Goal: Task Accomplishment & Management: Use online tool/utility

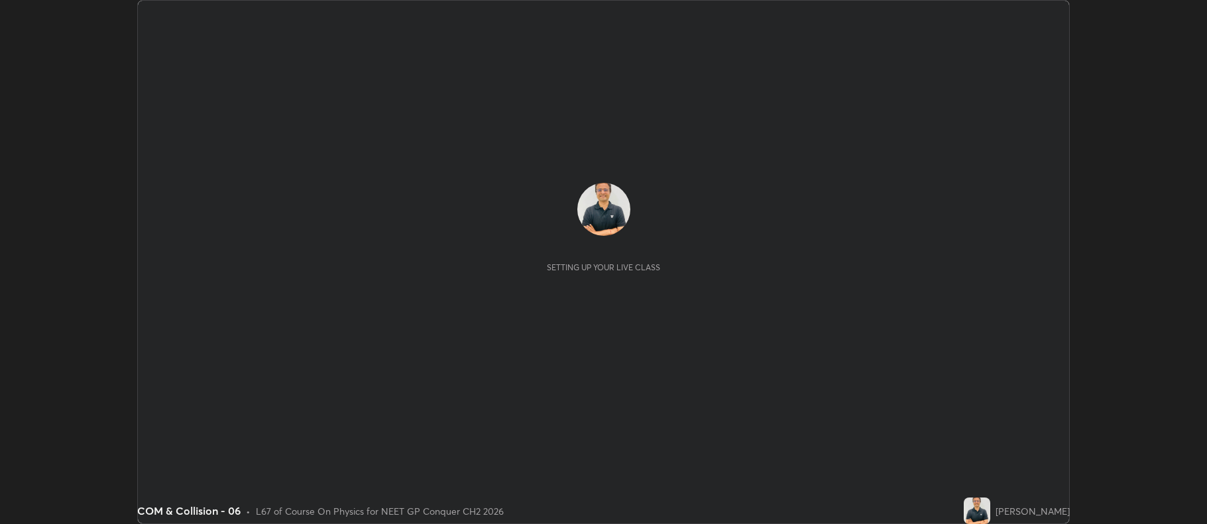
scroll to position [524, 1207]
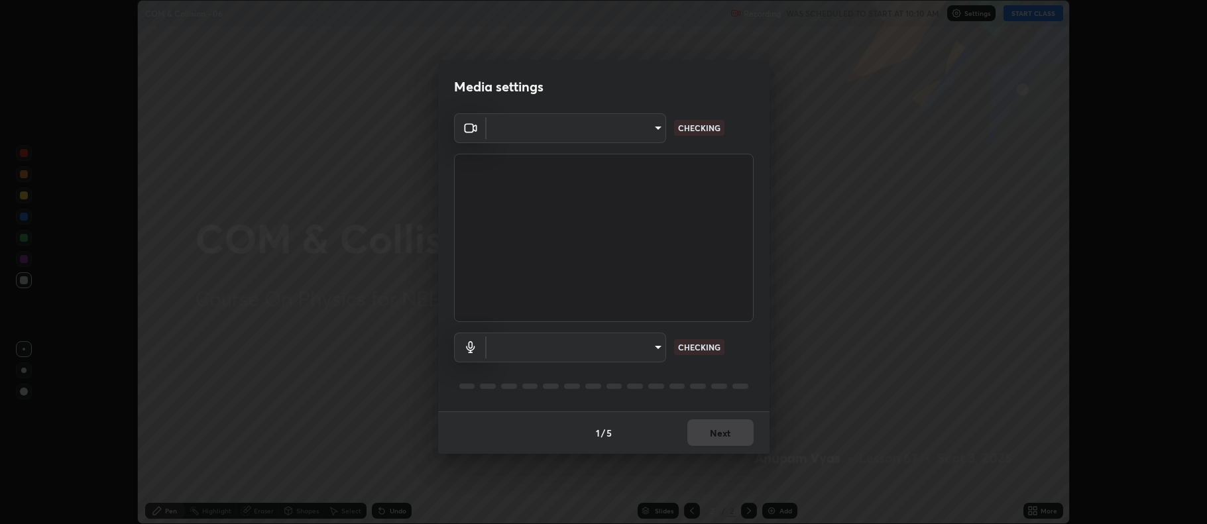
type input "5db75064d966c38022f0861f891c2b2deb8a9bf9a9a5a4ce251b0e0f2e365e36"
type input "default"
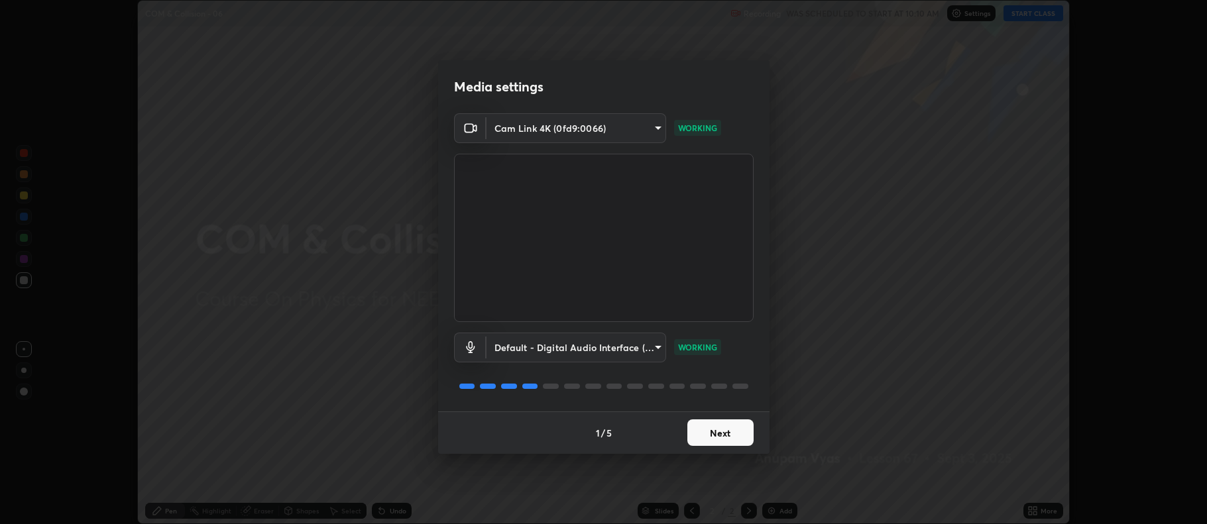
click at [724, 428] on button "Next" at bounding box center [720, 433] width 66 height 27
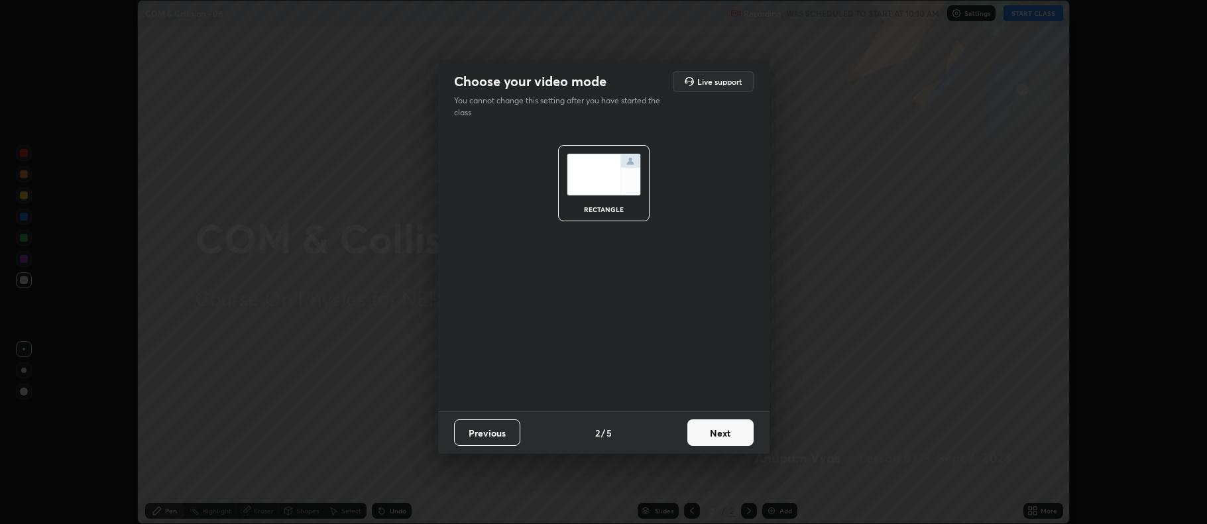
click at [721, 436] on button "Next" at bounding box center [720, 433] width 66 height 27
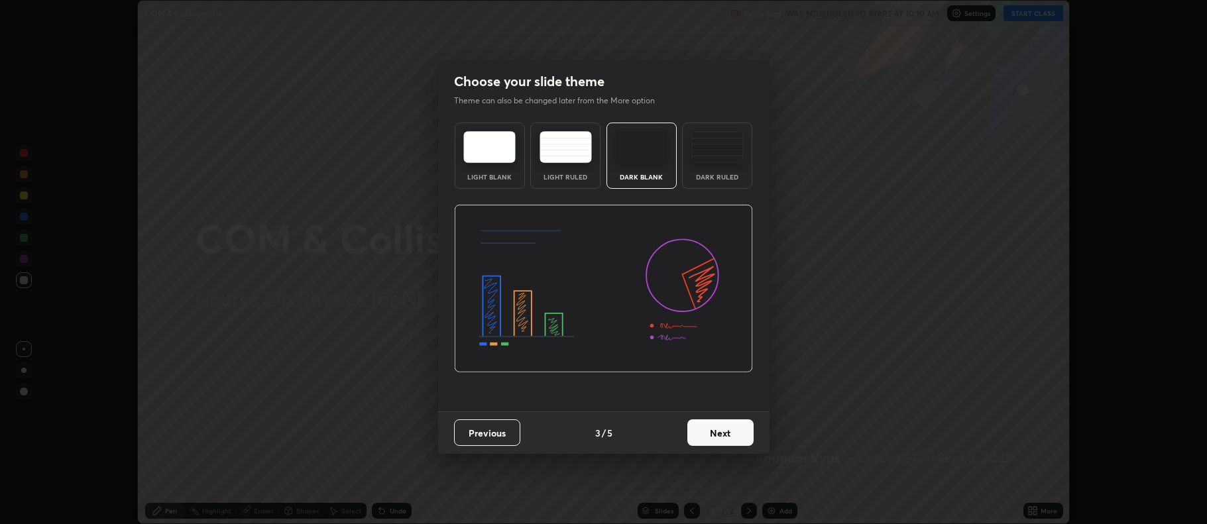
click at [721, 436] on button "Next" at bounding box center [720, 433] width 66 height 27
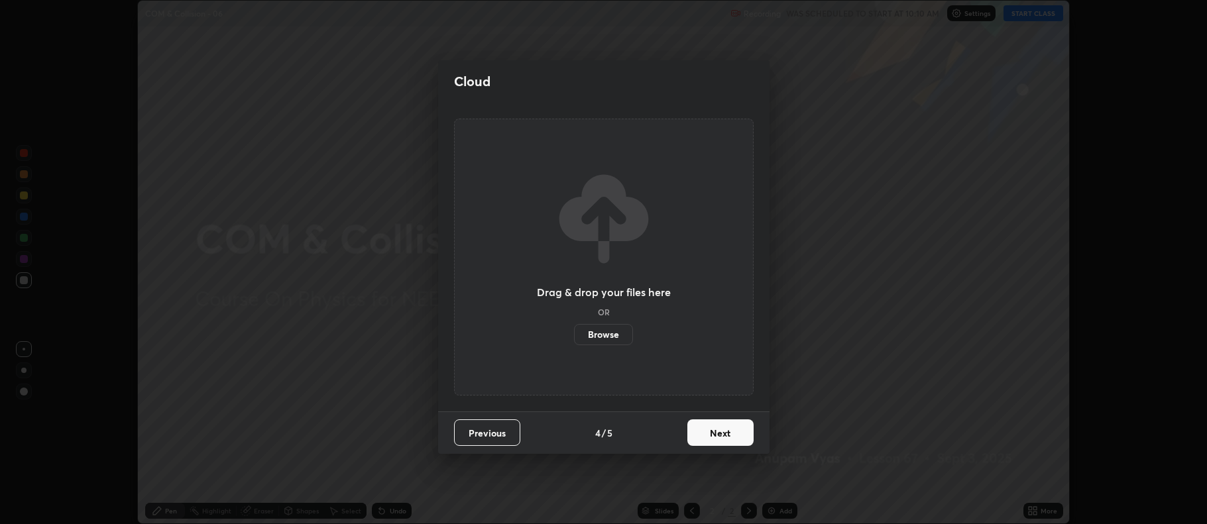
click at [723, 434] on button "Next" at bounding box center [720, 433] width 66 height 27
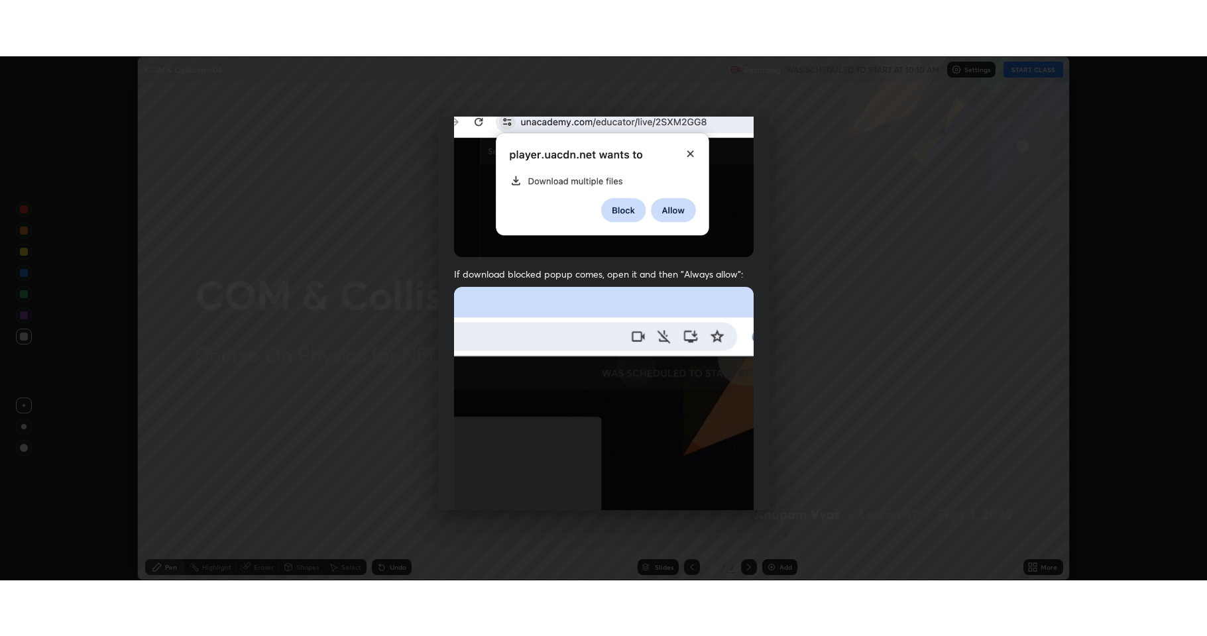
scroll to position [269, 0]
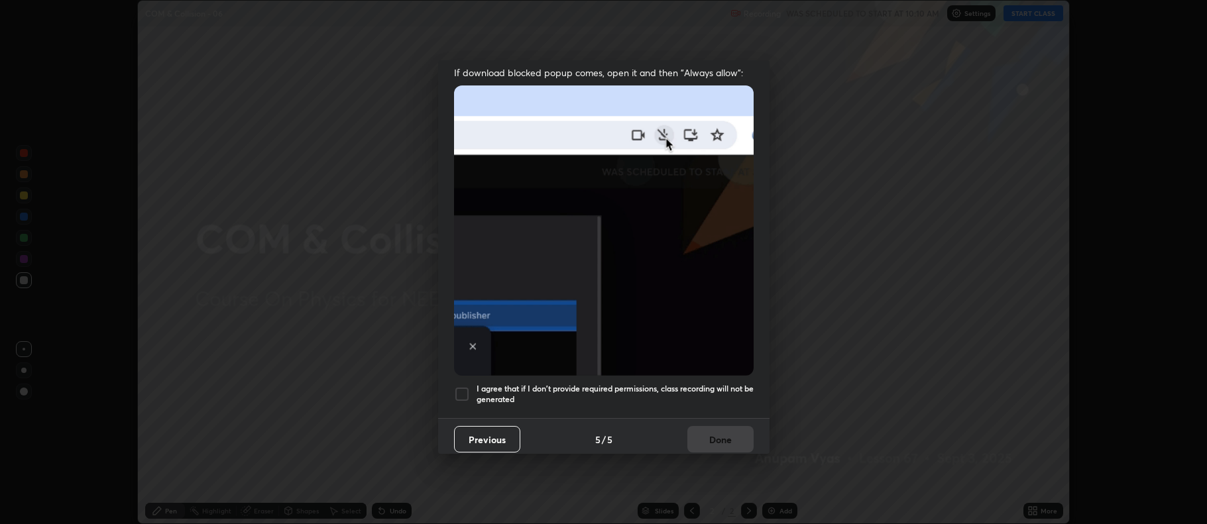
click at [467, 386] on div at bounding box center [462, 394] width 16 height 16
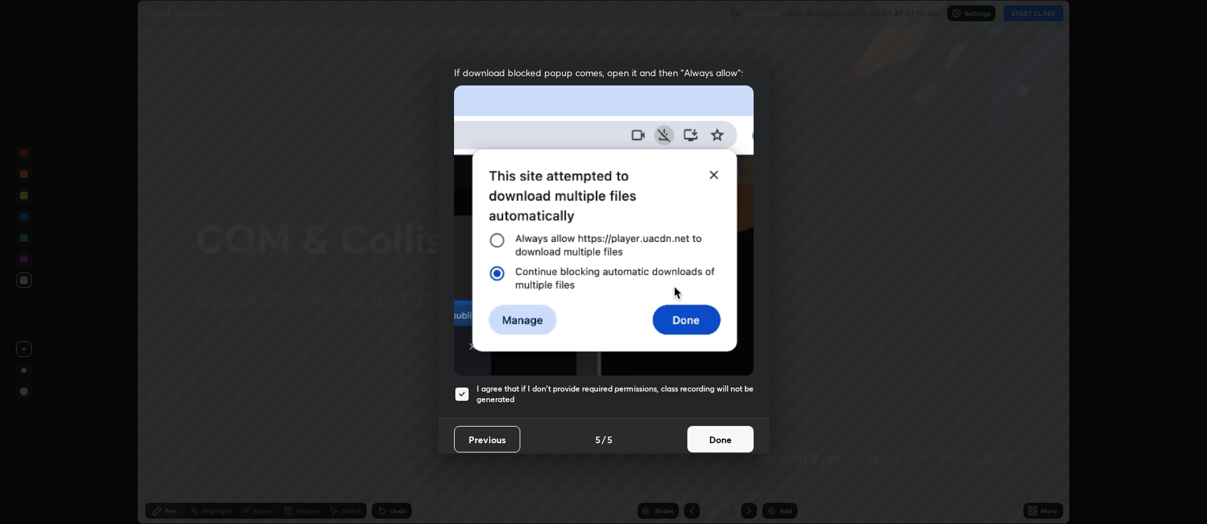
click at [727, 427] on button "Done" at bounding box center [720, 439] width 66 height 27
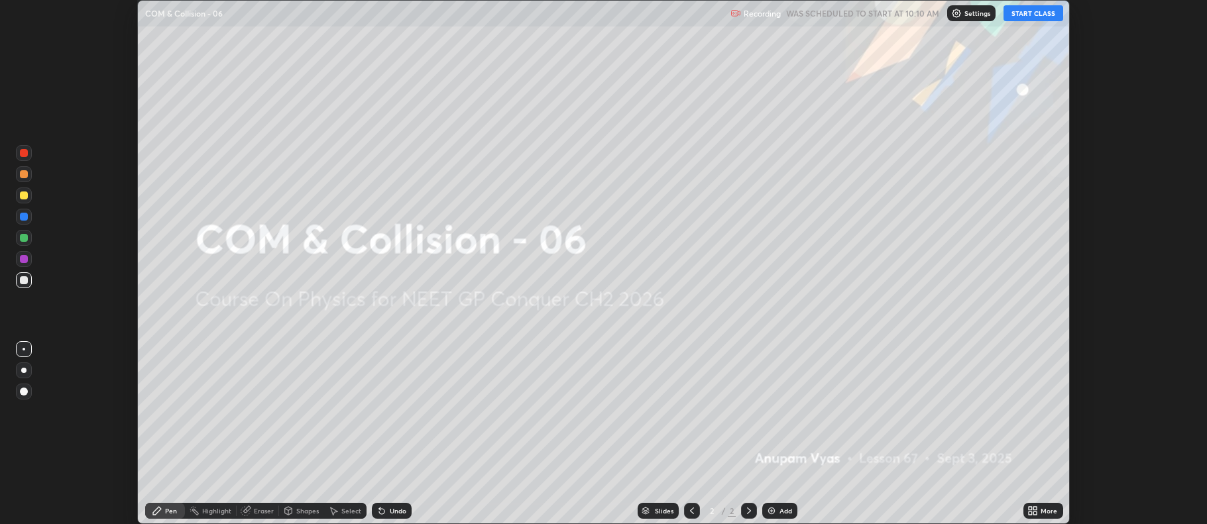
click at [1034, 15] on button "START CLASS" at bounding box center [1034, 13] width 60 height 16
click at [1042, 511] on div "More" at bounding box center [1049, 511] width 17 height 7
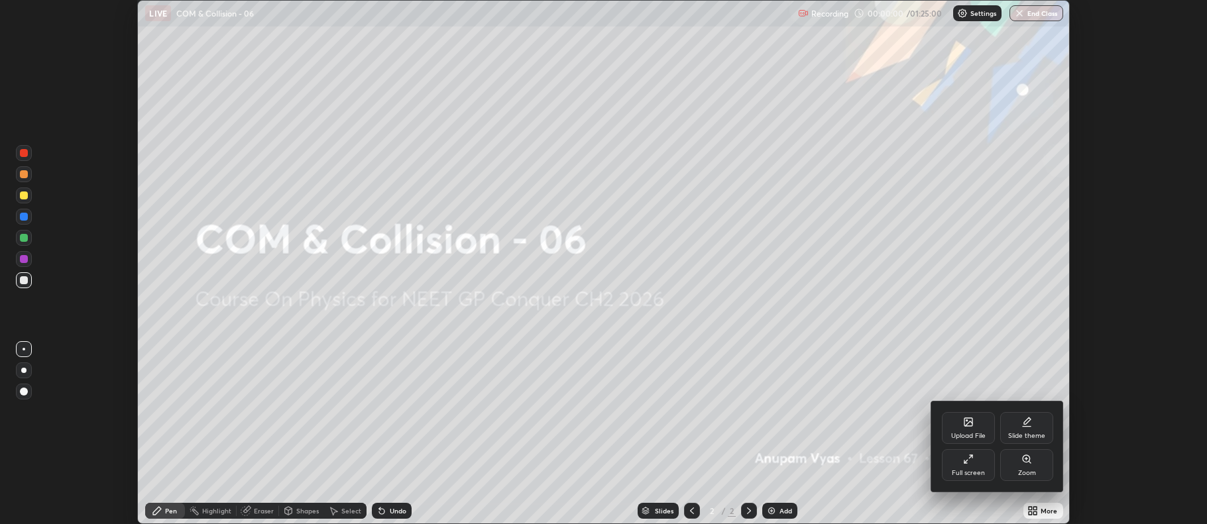
click at [971, 467] on div "Full screen" at bounding box center [968, 465] width 53 height 32
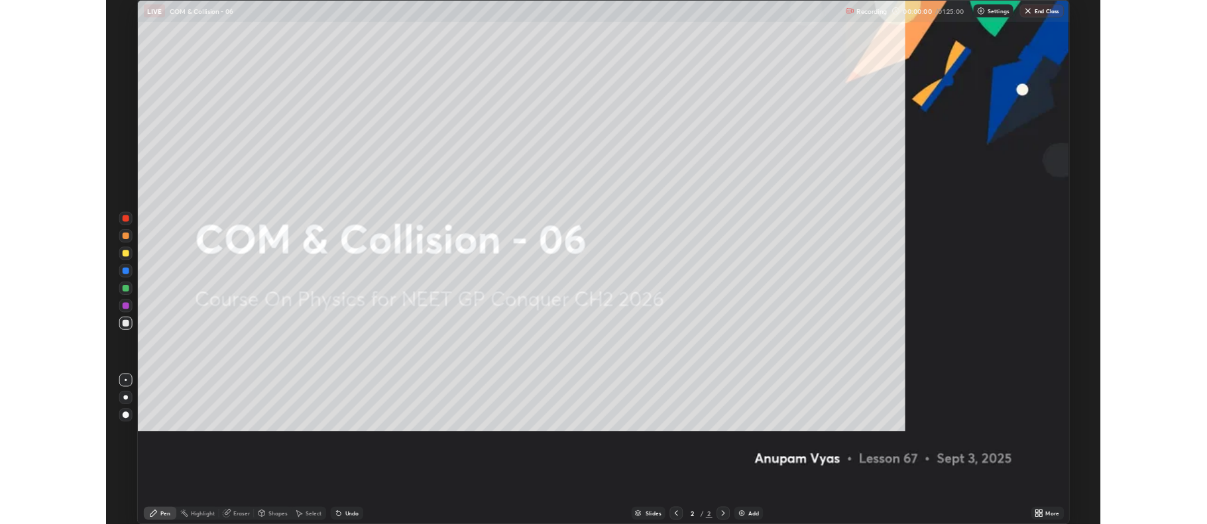
scroll to position [636, 1207]
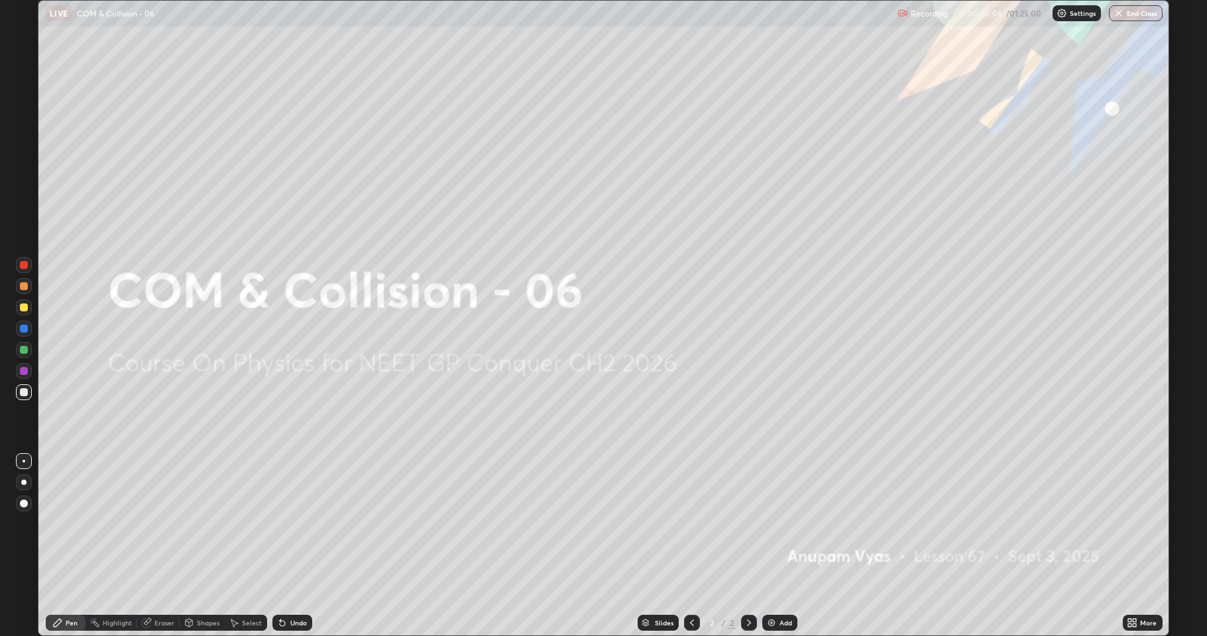
click at [28, 482] on div at bounding box center [24, 483] width 16 height 16
click at [780, 524] on div "Add" at bounding box center [786, 623] width 13 height 7
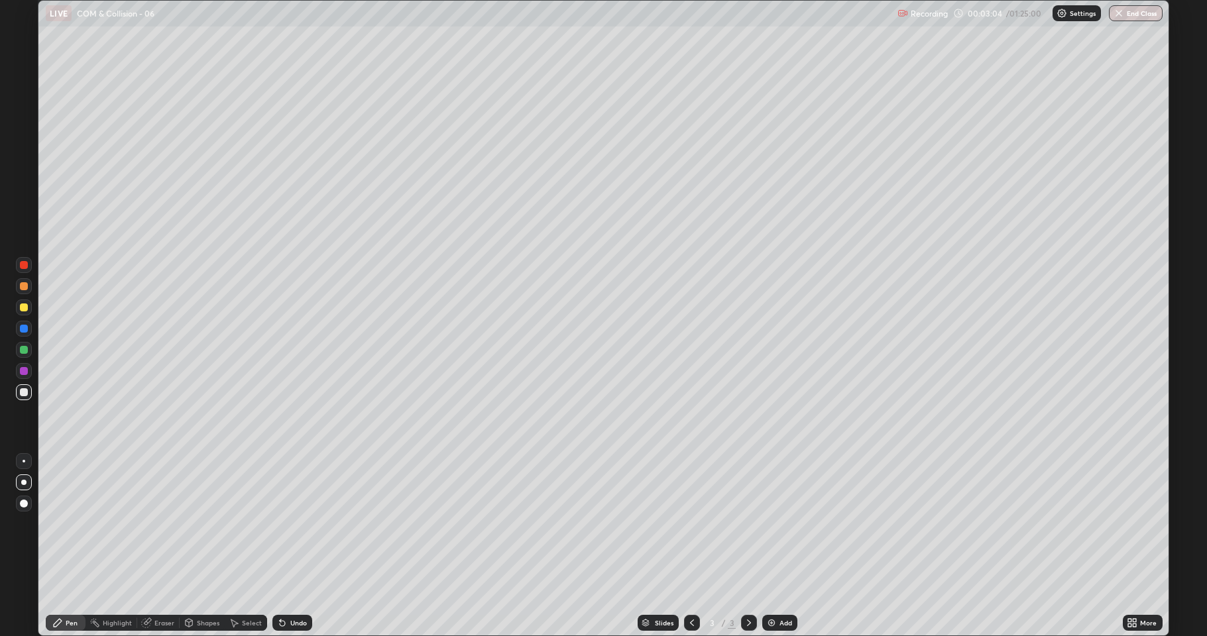
click at [164, 524] on div "Eraser" at bounding box center [164, 623] width 20 height 7
click at [77, 524] on div "Pen" at bounding box center [72, 623] width 12 height 7
click at [782, 524] on div "Add" at bounding box center [786, 623] width 13 height 7
click at [294, 524] on div "Undo" at bounding box center [298, 623] width 17 height 7
click at [302, 524] on div "Undo" at bounding box center [298, 623] width 17 height 7
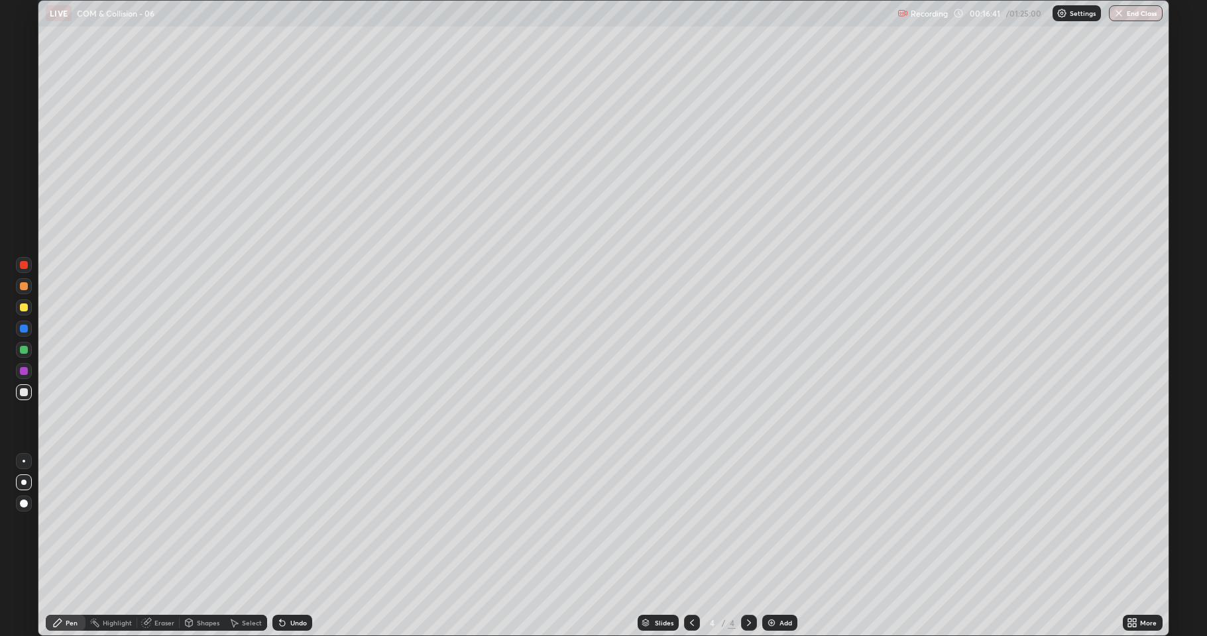
click at [300, 524] on div "Undo" at bounding box center [298, 623] width 17 height 7
click at [296, 524] on div "Undo" at bounding box center [298, 623] width 17 height 7
click at [786, 524] on div "Add" at bounding box center [786, 623] width 13 height 7
click at [687, 524] on icon at bounding box center [692, 623] width 11 height 11
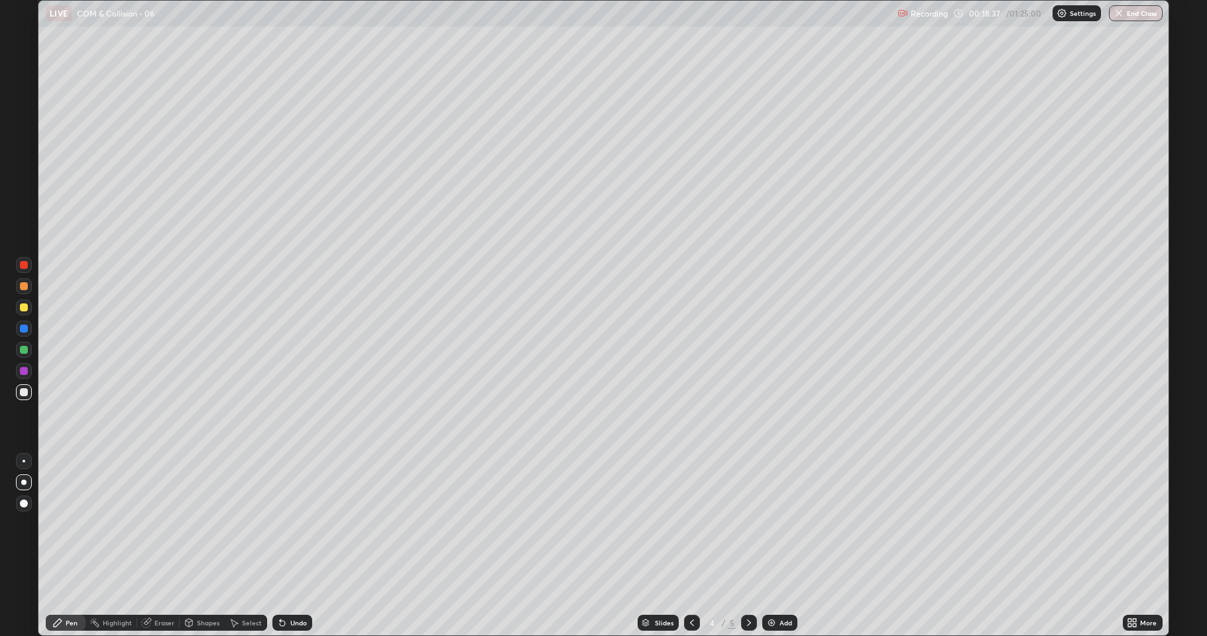
click at [748, 524] on icon at bounding box center [749, 623] width 4 height 7
click at [785, 524] on div "Add" at bounding box center [786, 623] width 13 height 7
click at [684, 524] on div at bounding box center [692, 623] width 16 height 16
click at [692, 524] on icon at bounding box center [692, 623] width 11 height 11
click at [164, 524] on div "Eraser" at bounding box center [164, 623] width 20 height 7
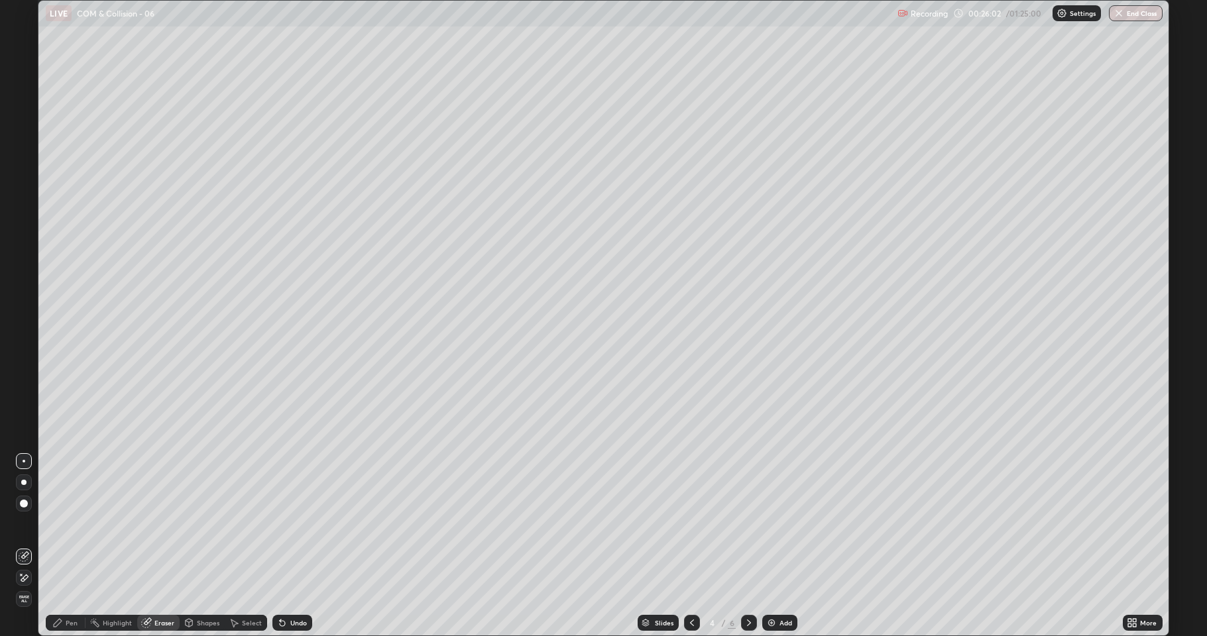
click at [72, 524] on div "Pen" at bounding box center [72, 623] width 12 height 7
click at [162, 524] on div "Eraser" at bounding box center [164, 623] width 20 height 7
click at [75, 524] on div "Pen" at bounding box center [72, 623] width 12 height 7
click at [747, 524] on icon at bounding box center [749, 623] width 11 height 11
click at [162, 524] on div "Eraser" at bounding box center [164, 623] width 20 height 7
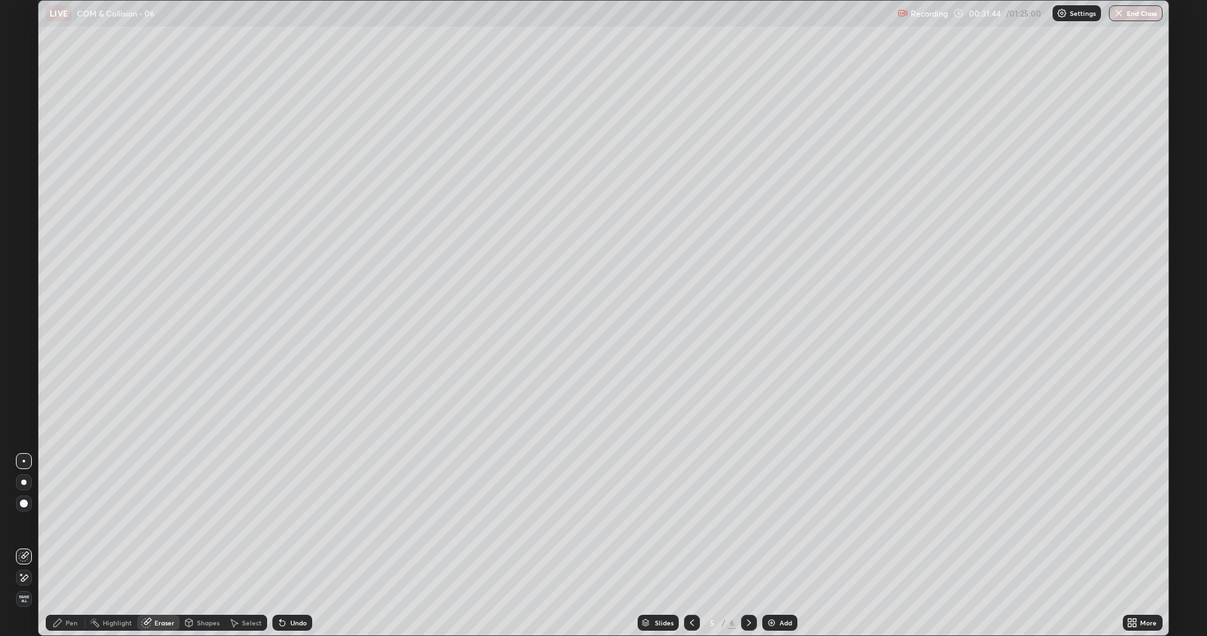
click at [66, 524] on div "Pen" at bounding box center [72, 623] width 12 height 7
click at [156, 524] on div "Eraser" at bounding box center [164, 623] width 20 height 7
click at [74, 524] on div "Pen" at bounding box center [72, 623] width 12 height 7
click at [748, 524] on icon at bounding box center [749, 623] width 4 height 7
click at [782, 524] on div "Add" at bounding box center [786, 623] width 13 height 7
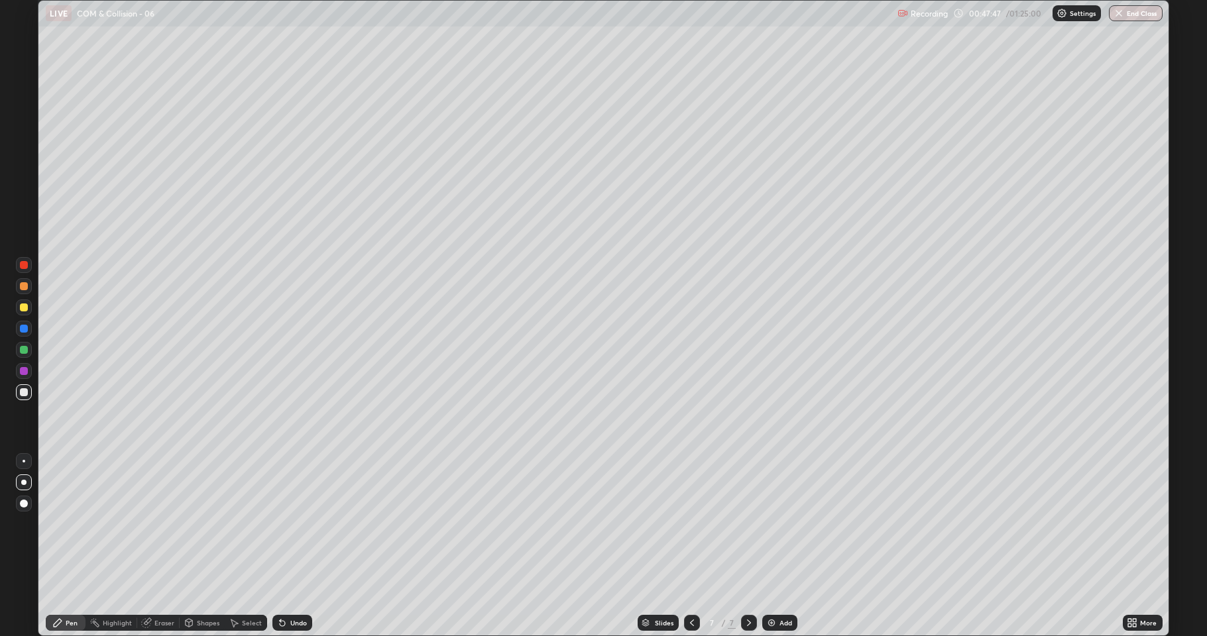
click at [296, 524] on div "Undo" at bounding box center [298, 623] width 17 height 7
click at [24, 308] on div at bounding box center [24, 308] width 8 height 8
click at [24, 392] on div at bounding box center [24, 392] width 8 height 8
click at [23, 310] on div at bounding box center [24, 308] width 8 height 8
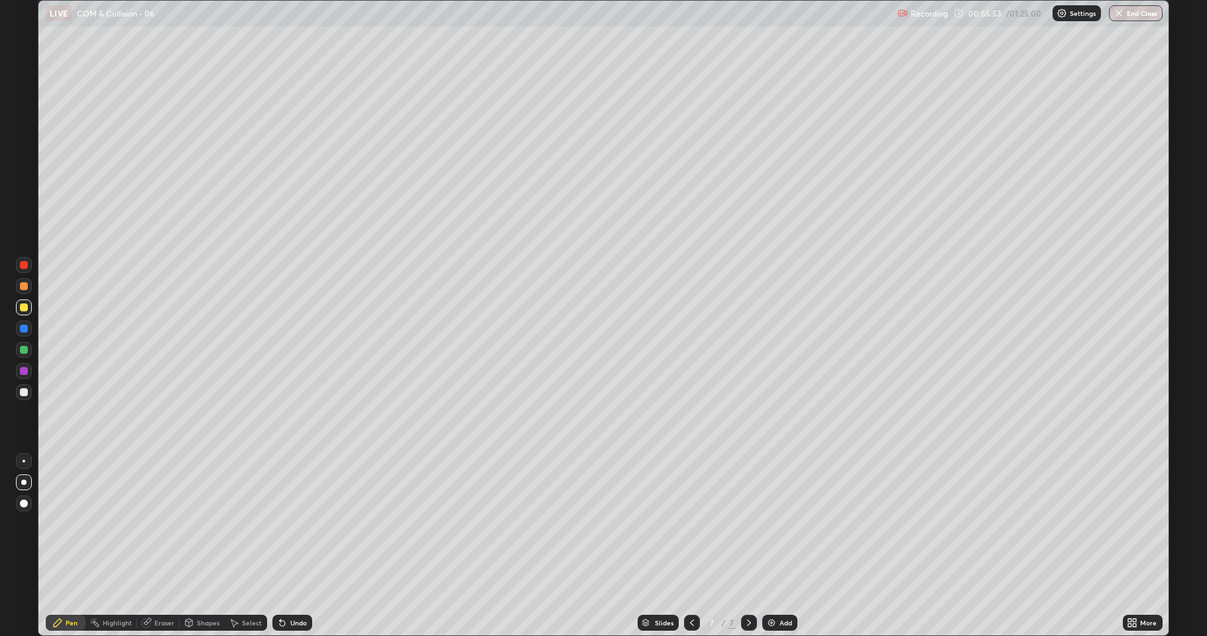
click at [781, 524] on div "Add" at bounding box center [786, 623] width 13 height 7
click at [24, 392] on div at bounding box center [24, 392] width 8 height 8
click at [163, 524] on div "Eraser" at bounding box center [164, 623] width 20 height 7
click at [71, 524] on div "Pen" at bounding box center [72, 623] width 12 height 7
click at [24, 310] on div at bounding box center [24, 308] width 8 height 8
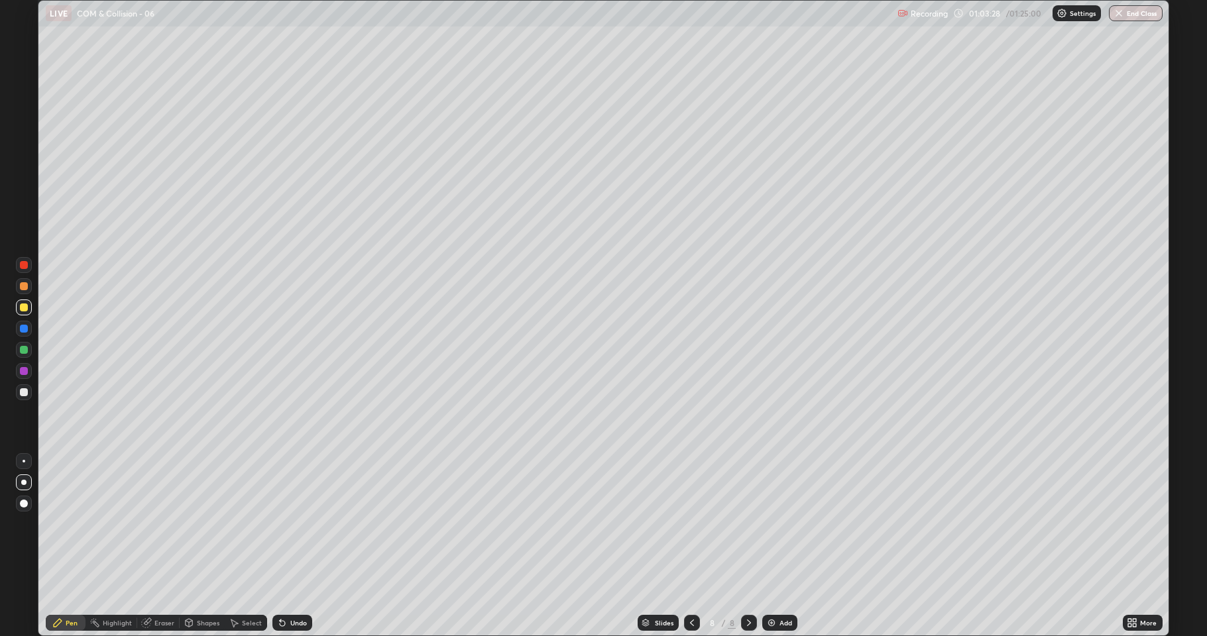
click at [786, 524] on div "Add" at bounding box center [786, 623] width 13 height 7
click at [25, 394] on div at bounding box center [24, 392] width 8 height 8
click at [24, 309] on div at bounding box center [24, 308] width 8 height 8
click at [300, 524] on div "Undo" at bounding box center [298, 623] width 17 height 7
click at [691, 524] on icon at bounding box center [692, 623] width 11 height 11
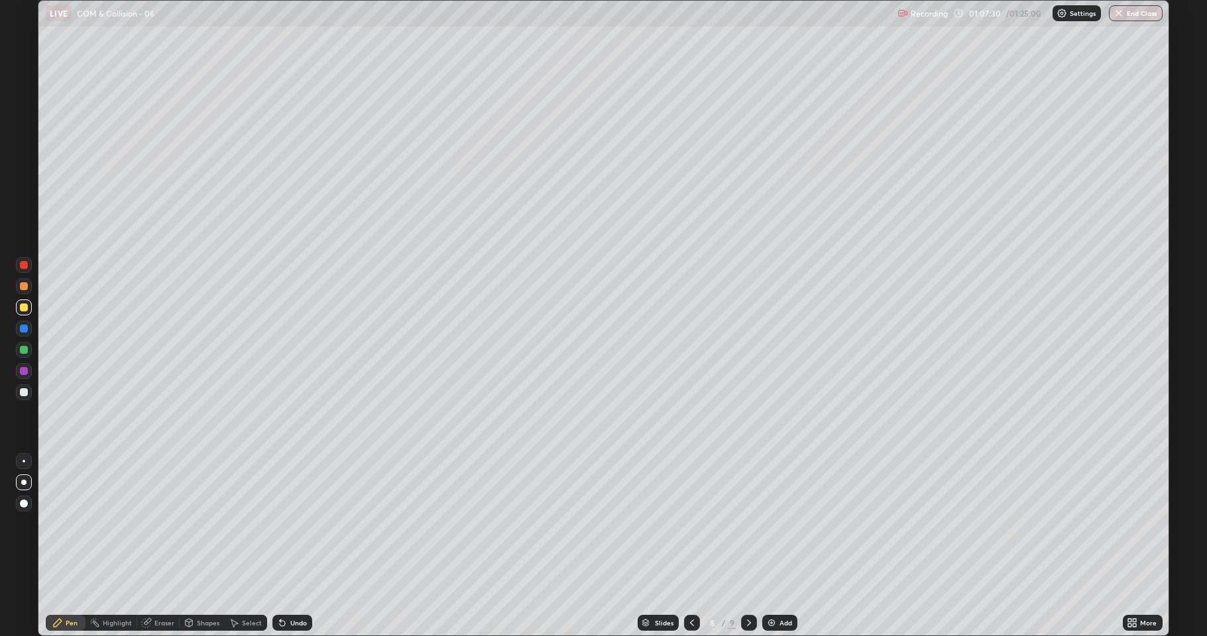
click at [691, 524] on icon at bounding box center [692, 623] width 11 height 11
click at [748, 524] on icon at bounding box center [749, 623] width 11 height 11
click at [750, 524] on icon at bounding box center [749, 623] width 11 height 11
click at [785, 524] on div "Add" at bounding box center [786, 623] width 13 height 7
click at [22, 388] on div at bounding box center [24, 392] width 8 height 8
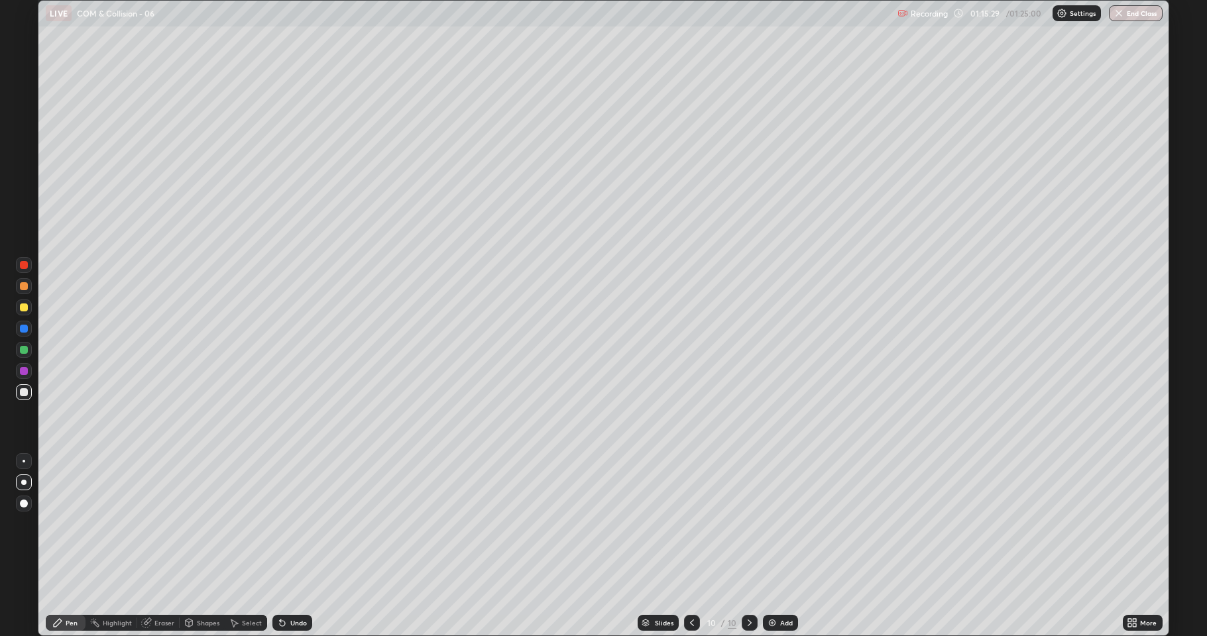
click at [167, 524] on div "Eraser" at bounding box center [164, 623] width 20 height 7
click at [74, 524] on div "Pen" at bounding box center [72, 623] width 12 height 7
click at [163, 524] on div "Eraser" at bounding box center [164, 623] width 20 height 7
click at [68, 524] on div "Pen" at bounding box center [72, 623] width 12 height 7
click at [780, 524] on div "Add" at bounding box center [786, 623] width 13 height 7
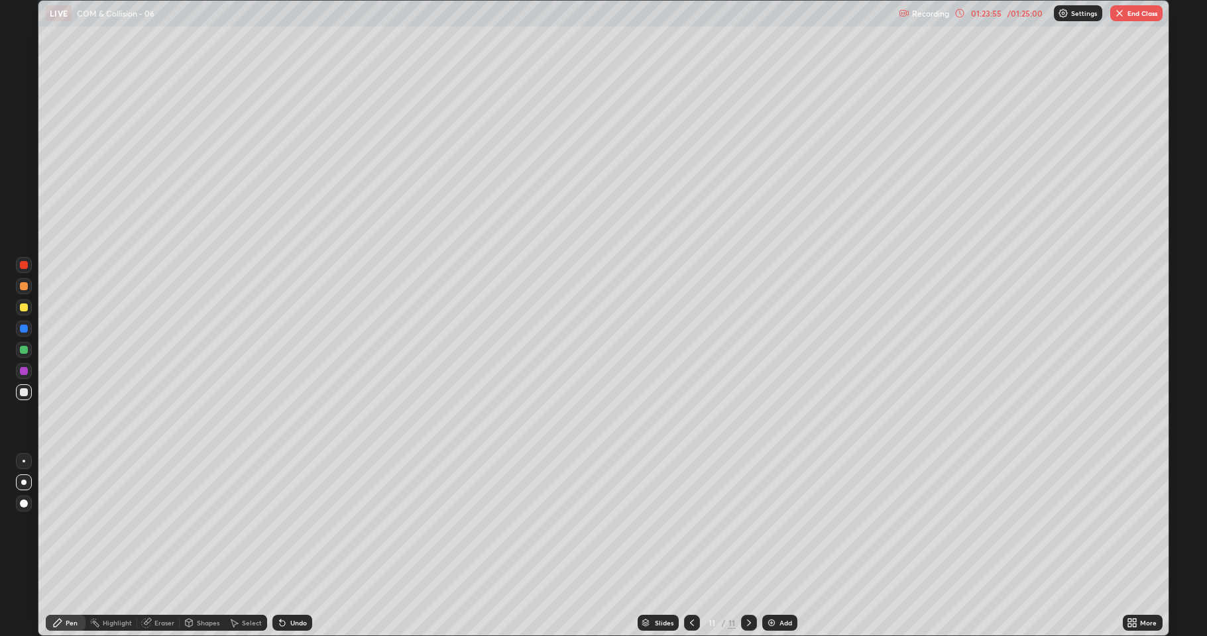
click at [1134, 16] on button "End Class" at bounding box center [1136, 13] width 52 height 16
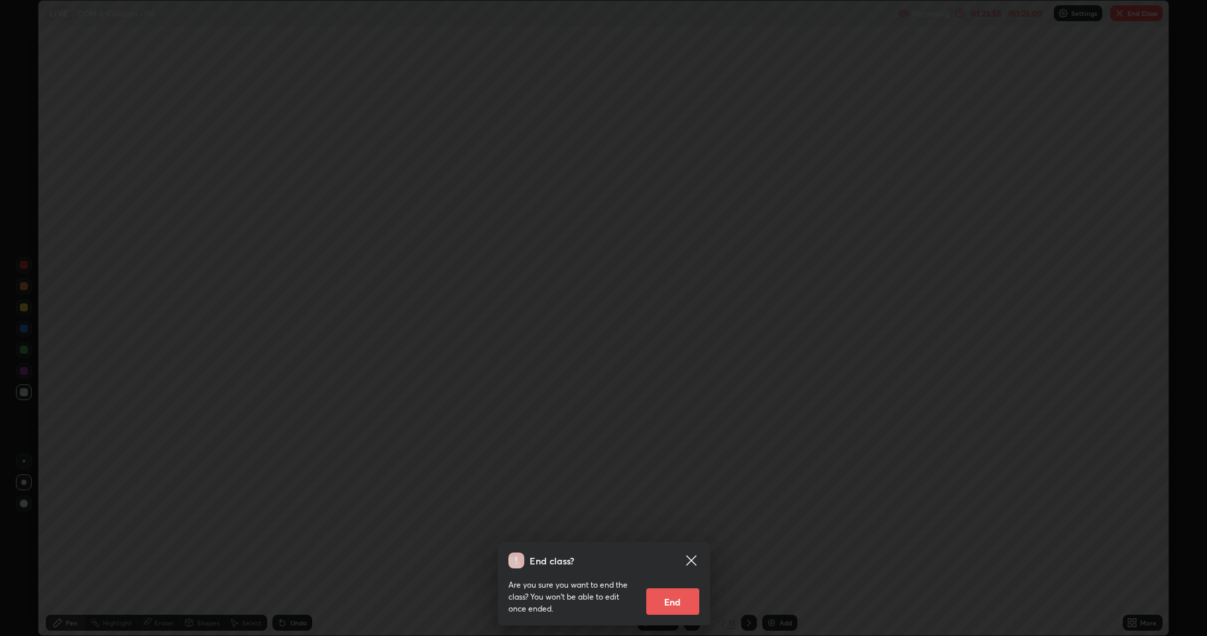
click at [684, 524] on button "End" at bounding box center [672, 602] width 53 height 27
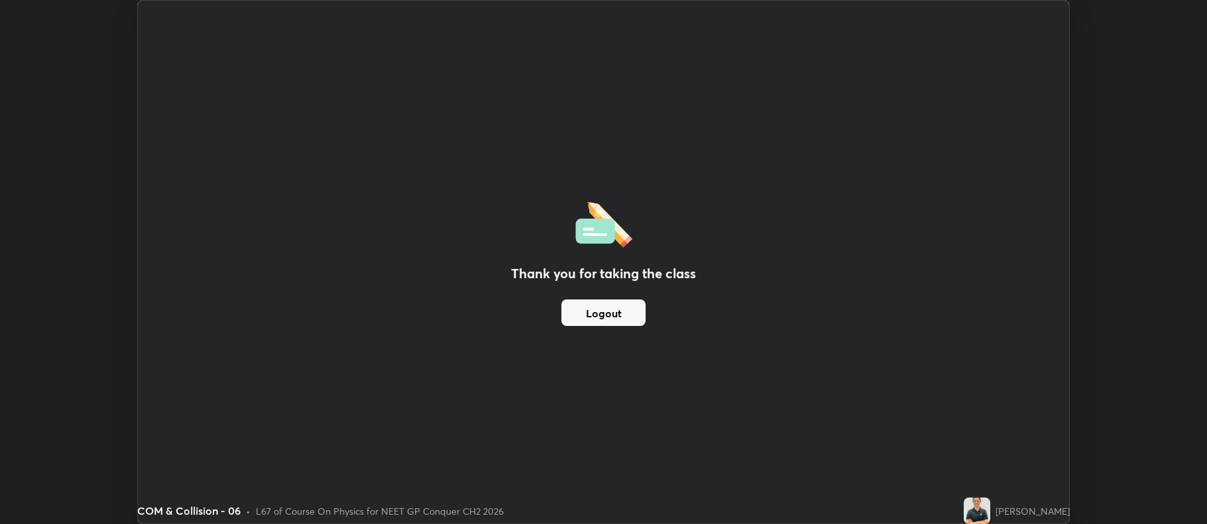
scroll to position [65766, 65084]
